Goal: Information Seeking & Learning: Learn about a topic

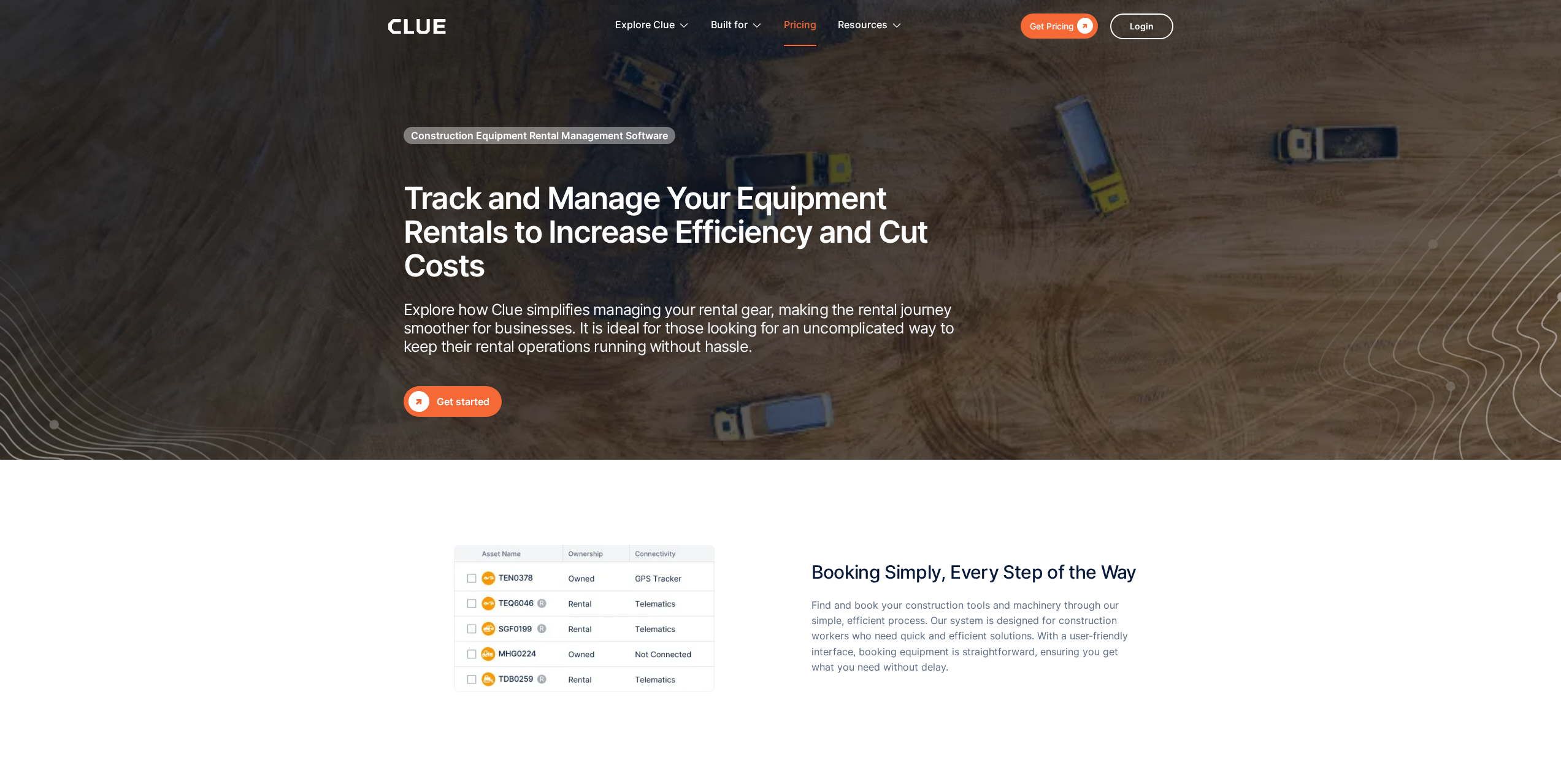
click at [789, 25] on link "Pricing" at bounding box center [800, 25] width 32 height 38
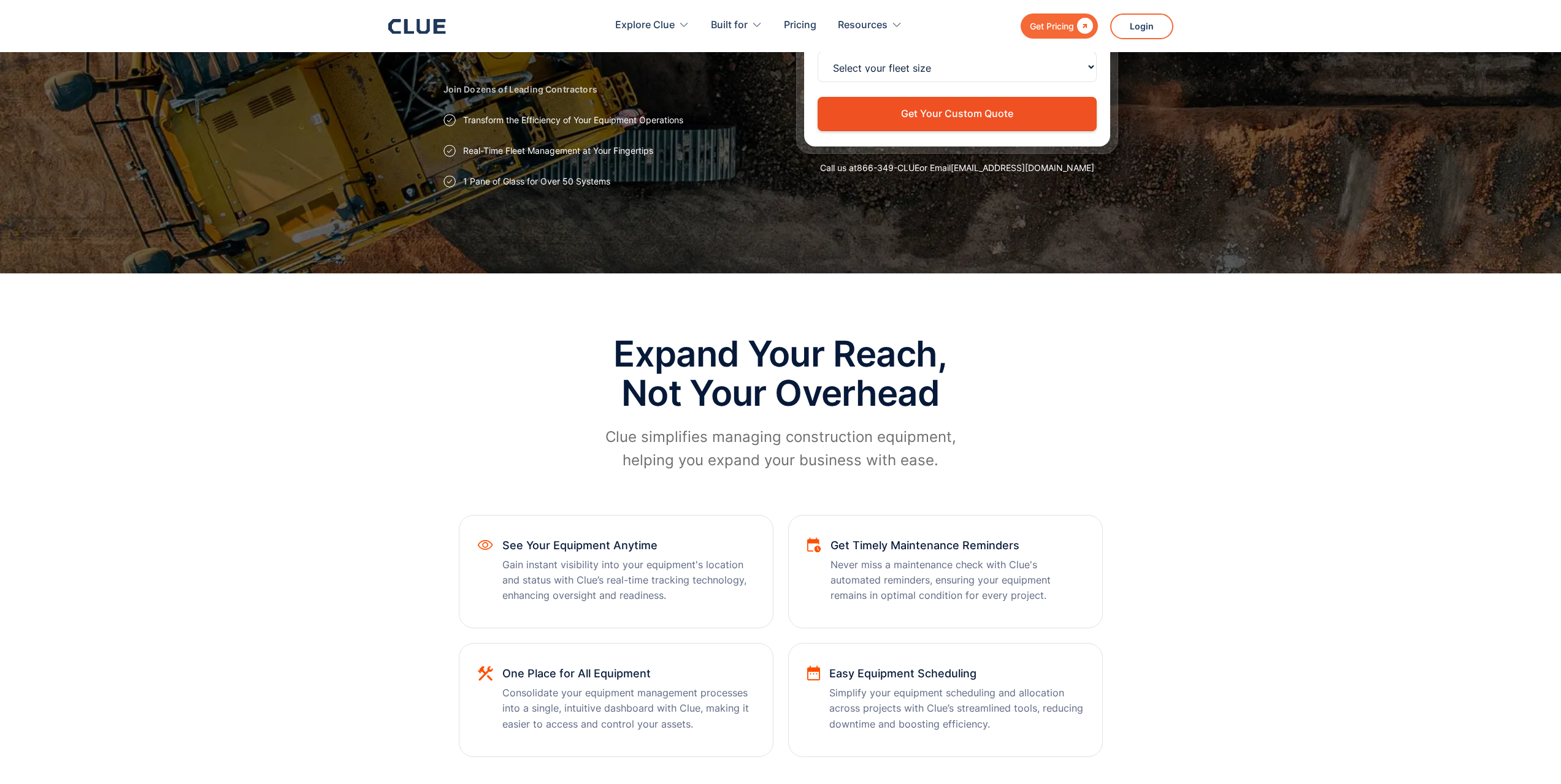
scroll to position [242, 0]
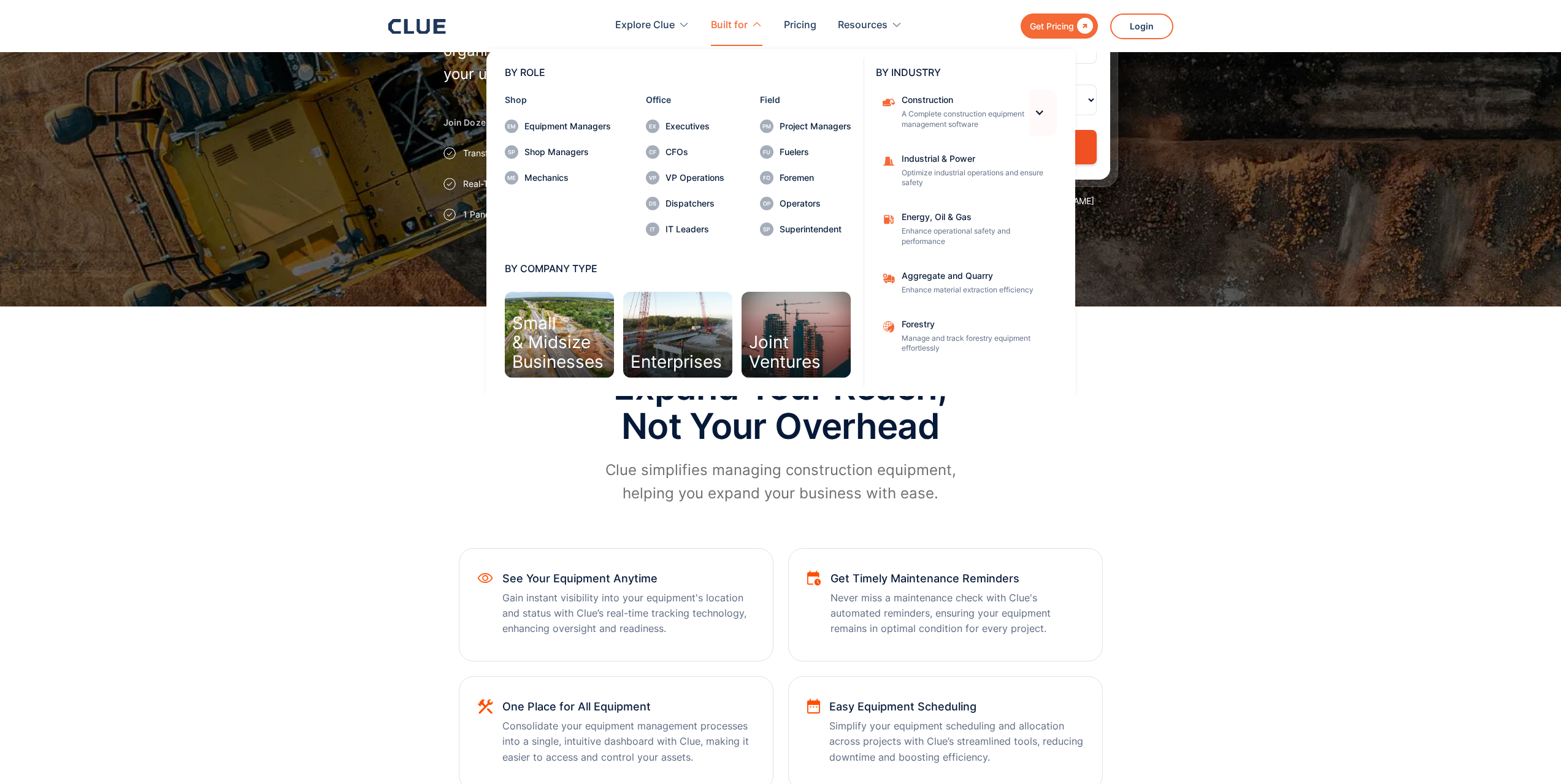
click at [1036, 114] on div at bounding box center [1039, 112] width 10 height 10
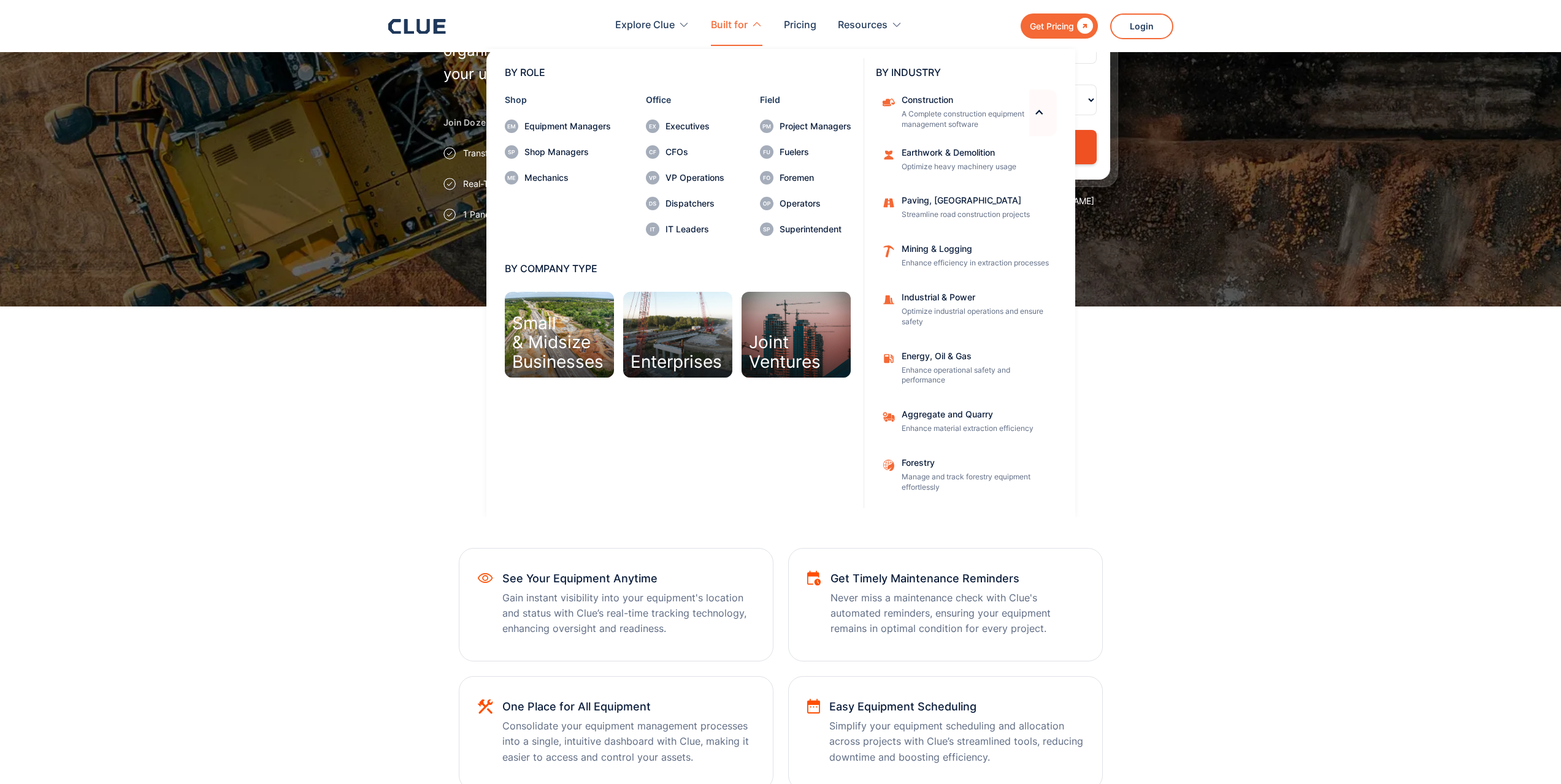
click at [1035, 114] on div at bounding box center [1039, 112] width 10 height 10
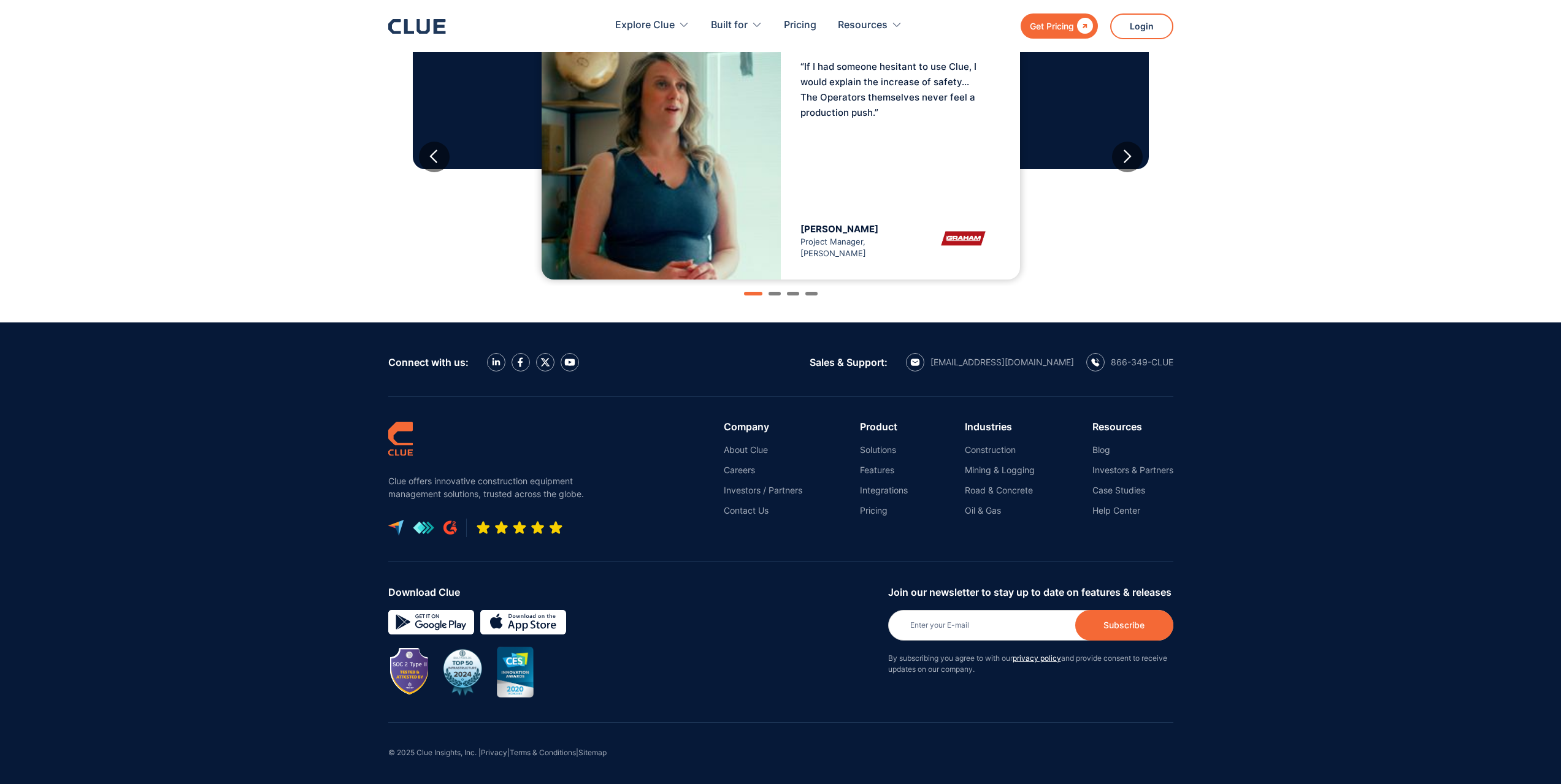
scroll to position [1223, 0]
